Goal: Task Accomplishment & Management: Manage account settings

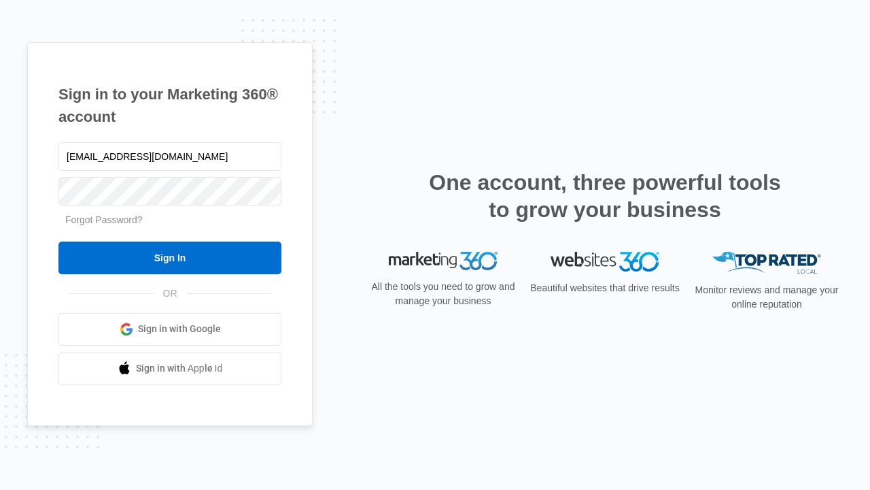
type input "[EMAIL_ADDRESS][DOMAIN_NAME]"
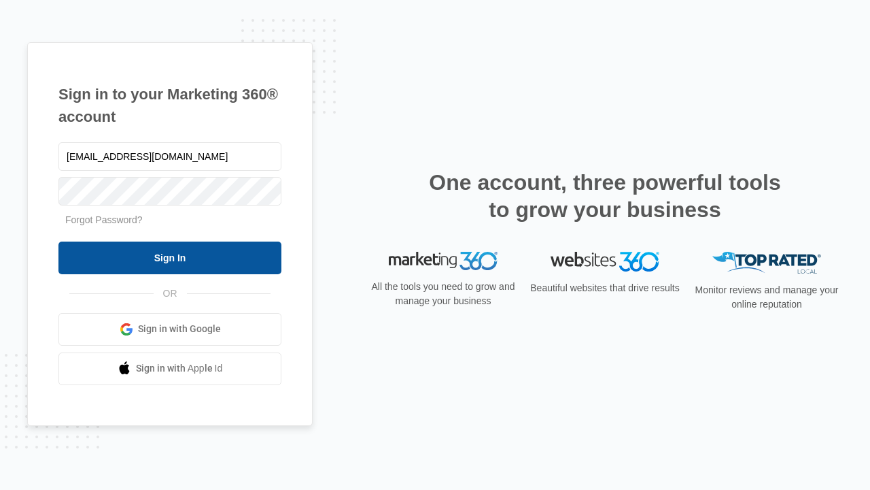
click at [170, 257] on input "Sign In" at bounding box center [169, 257] width 223 height 33
